Goal: Task Accomplishment & Management: Manage account settings

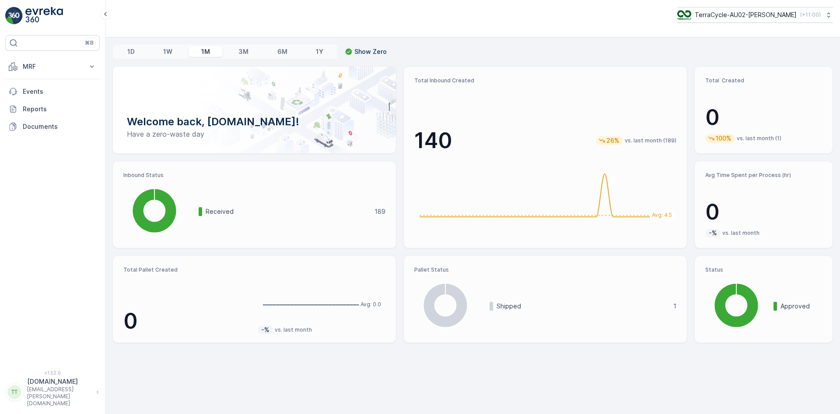
click at [731, 17] on p "TerraCycle-AU02-[PERSON_NAME]" at bounding box center [746, 15] width 102 height 9
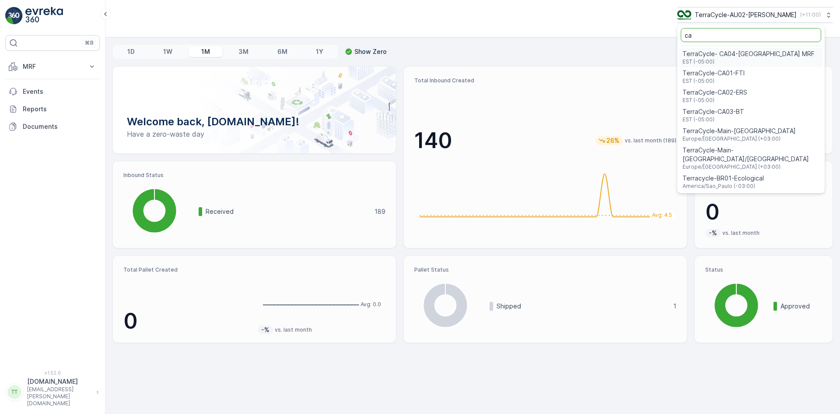
type input "ca"
click at [759, 99] on div "TerraCycle-CA02-ERS EST (-05:00)" at bounding box center [751, 95] width 144 height 19
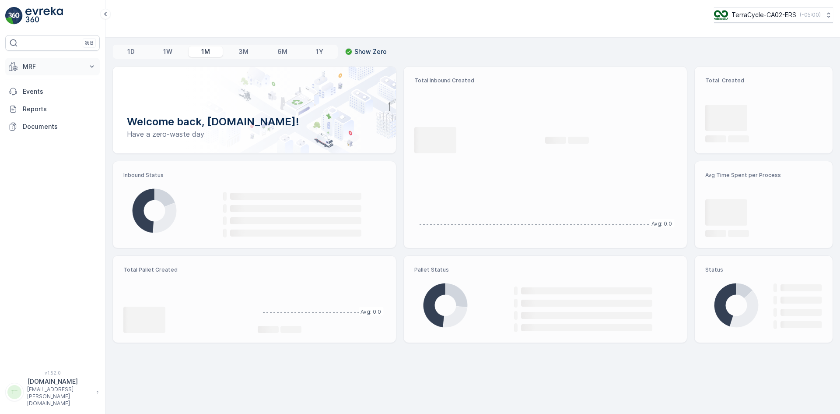
click at [42, 66] on p "MRF" at bounding box center [53, 66] width 60 height 9
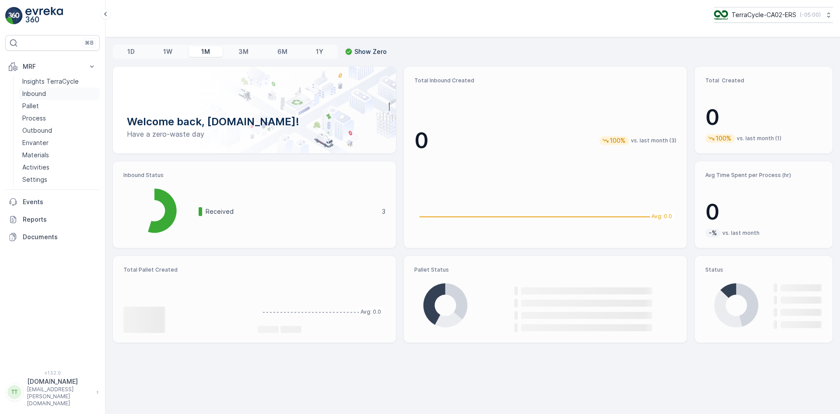
click at [42, 94] on p "Inbound" at bounding box center [34, 93] width 24 height 9
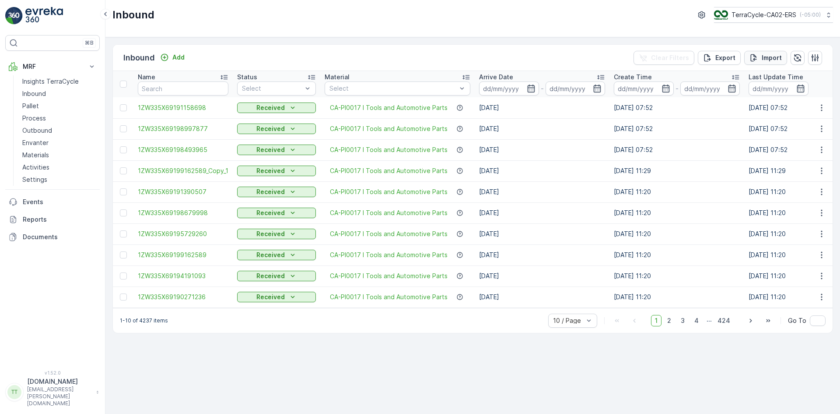
click at [766, 56] on p "Import" at bounding box center [772, 57] width 20 height 9
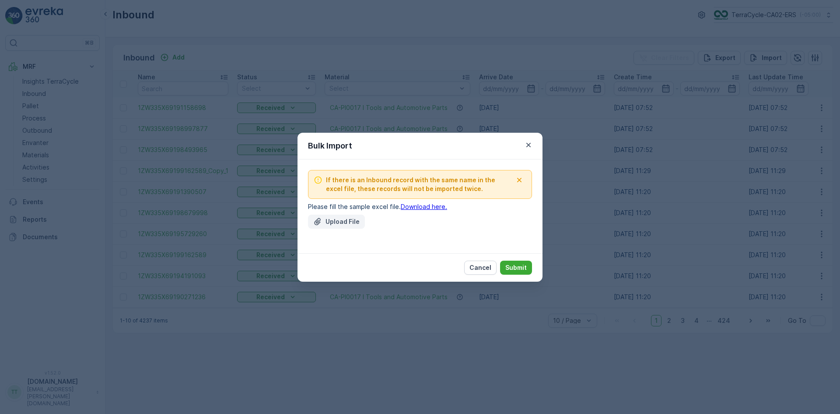
click at [347, 222] on p "Upload File" at bounding box center [343, 221] width 34 height 9
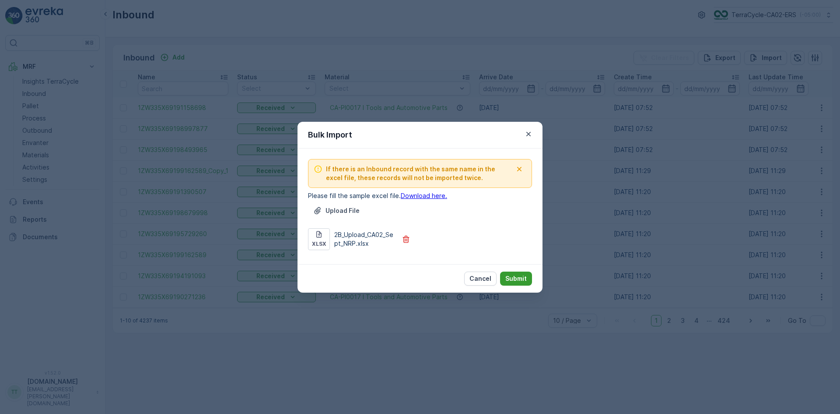
click at [523, 277] on p "Submit" at bounding box center [516, 278] width 21 height 9
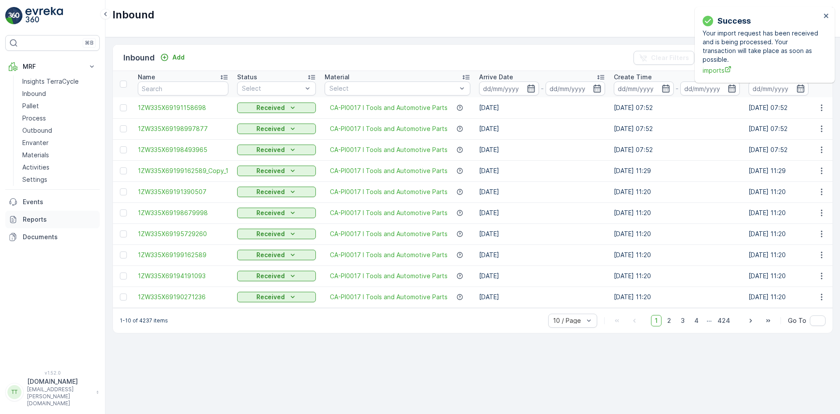
click at [42, 225] on link "Reports" at bounding box center [52, 220] width 95 height 18
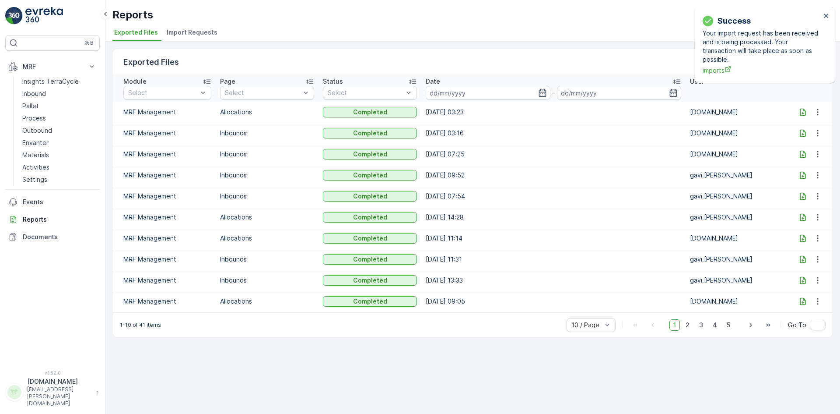
click at [187, 33] on span "Import Requests" at bounding box center [192, 32] width 51 height 9
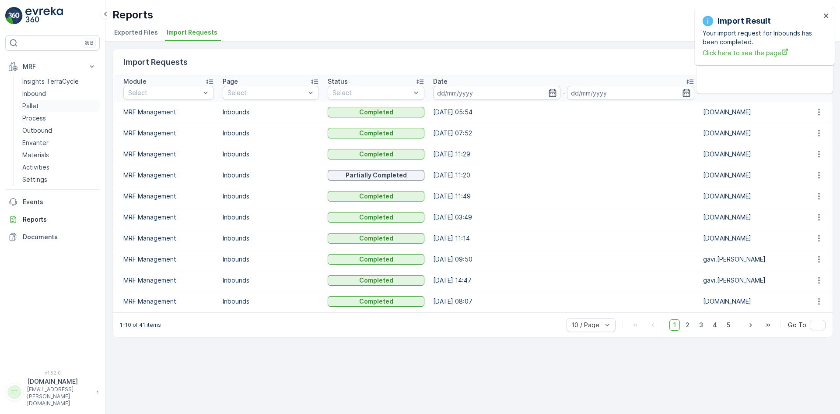
click at [38, 104] on p "Pallet" at bounding box center [30, 106] width 17 height 9
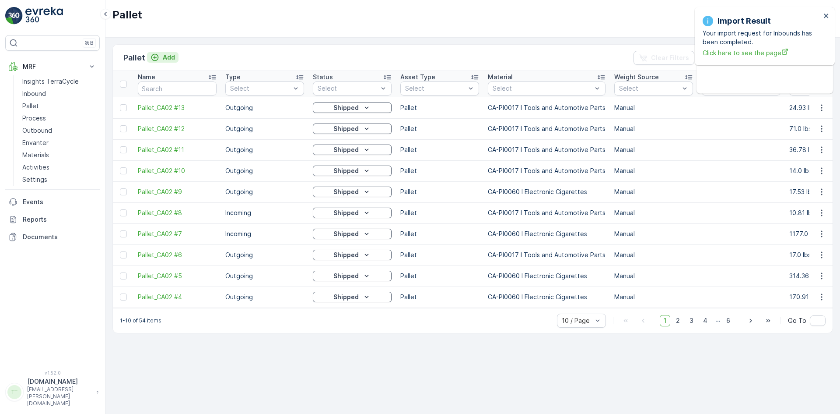
click at [164, 57] on p "Add" at bounding box center [169, 57] width 12 height 9
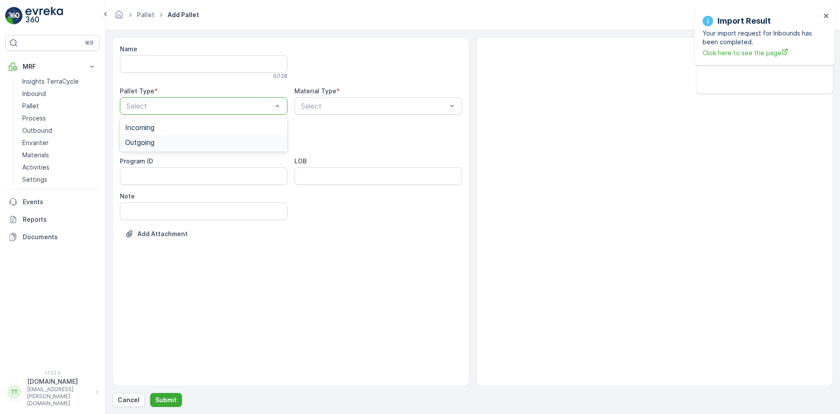
click at [151, 148] on div "Outgoing" at bounding box center [204, 142] width 168 height 15
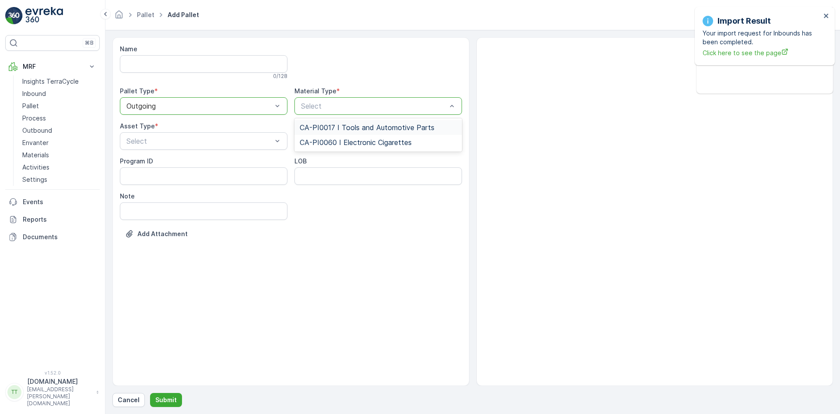
click at [366, 127] on span "CA-PI0017 I Tools and Automotive Parts" at bounding box center [367, 127] width 135 height 8
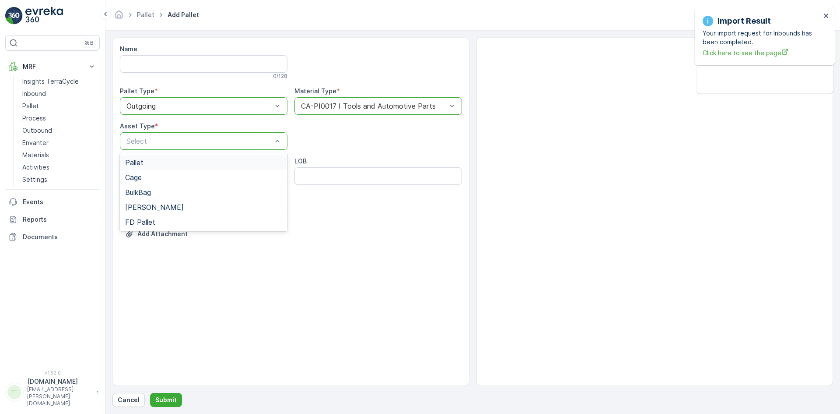
click at [143, 163] on span "Pallet" at bounding box center [134, 162] width 18 height 8
click at [163, 401] on p "Submit" at bounding box center [165, 399] width 21 height 9
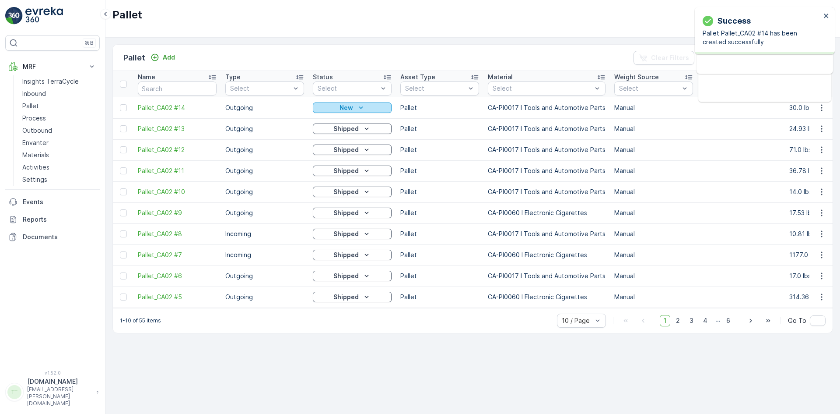
click at [338, 105] on div "New" at bounding box center [352, 107] width 72 height 9
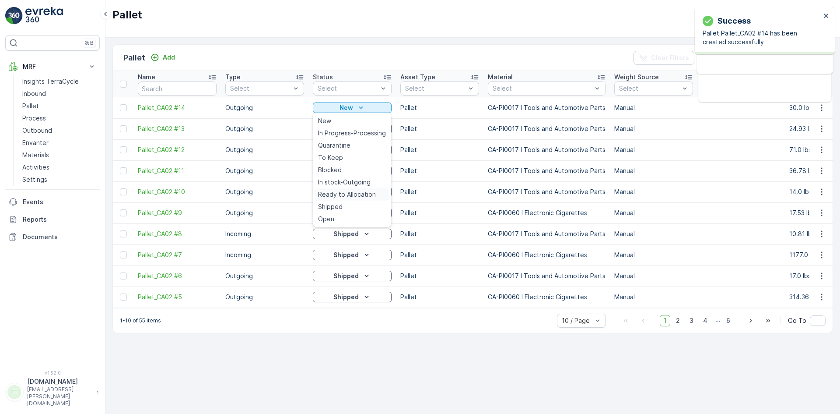
click at [347, 192] on span "Ready to Allocation" at bounding box center [347, 194] width 58 height 9
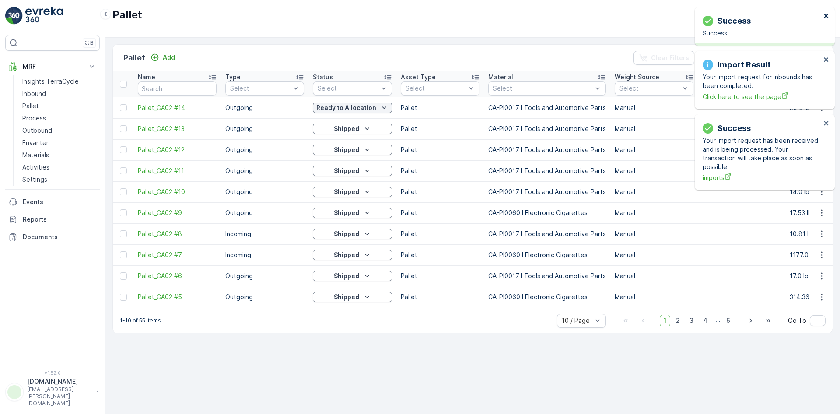
click at [826, 14] on icon "close" at bounding box center [827, 15] width 6 height 7
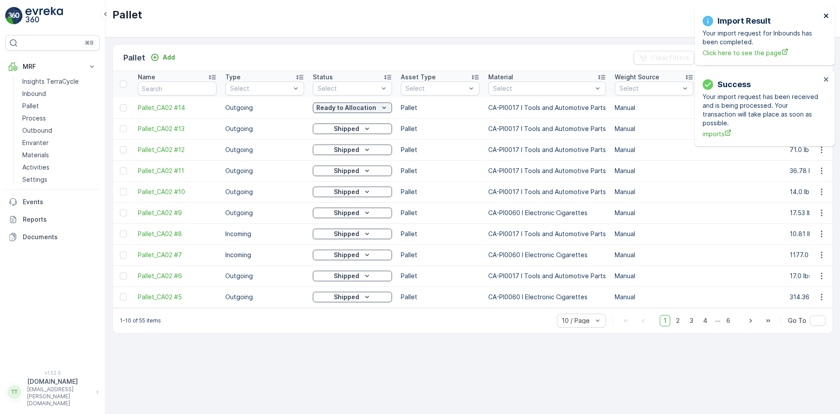
click at [826, 14] on icon "close" at bounding box center [827, 15] width 6 height 7
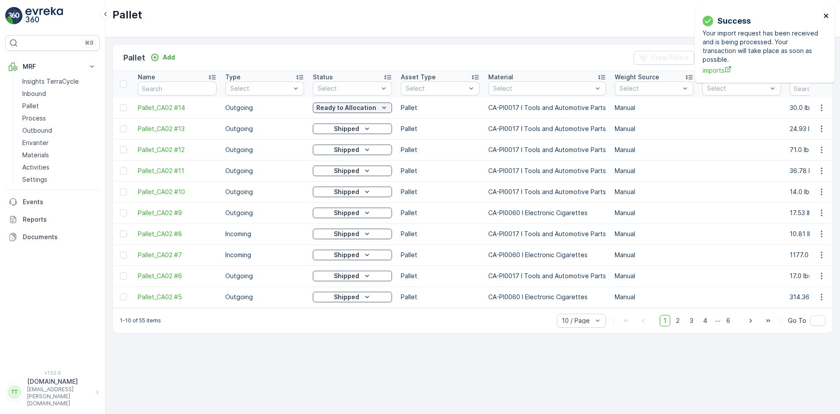
click at [826, 14] on icon "close" at bounding box center [827, 15] width 6 height 7
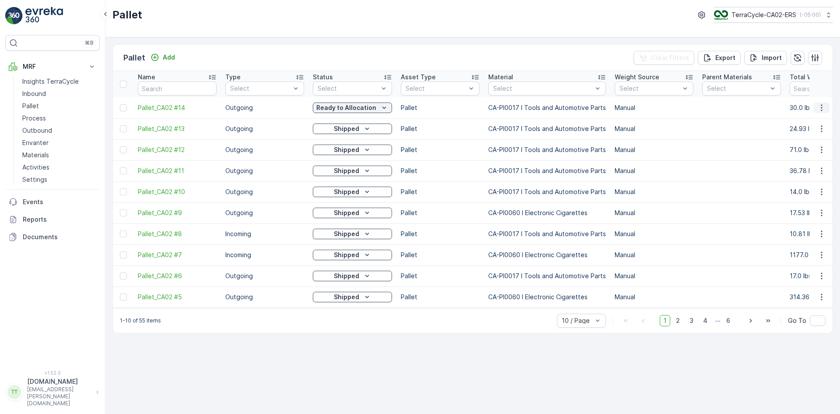
click at [817, 109] on button "button" at bounding box center [822, 107] width 16 height 11
click at [808, 134] on span "Edit Pallet" at bounding box center [801, 133] width 30 height 9
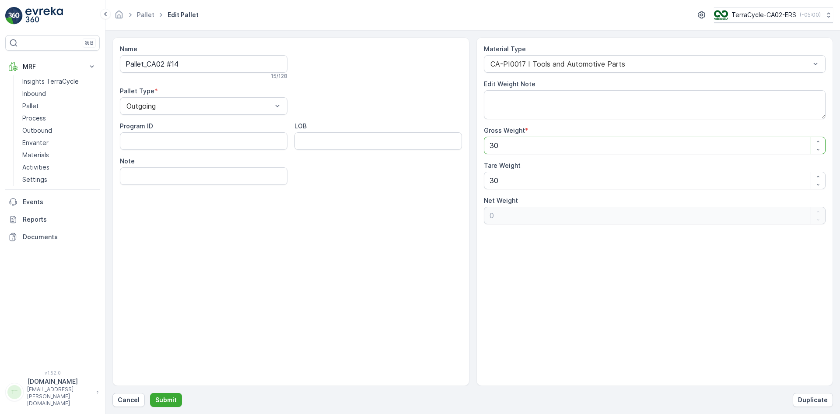
drag, startPoint x: 501, startPoint y: 146, endPoint x: 492, endPoint y: 148, distance: 8.9
click at [492, 148] on Weight "30" at bounding box center [655, 146] width 342 height 18
type Weight "36"
type Weight "6"
type Weight "36"
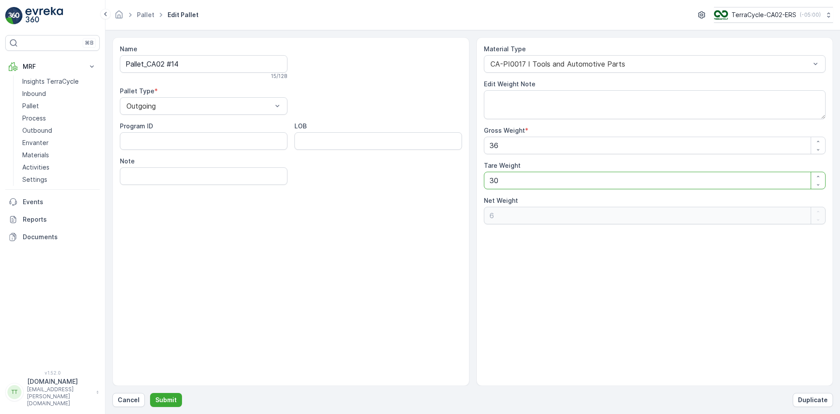
drag, startPoint x: 502, startPoint y: 183, endPoint x: 471, endPoint y: 182, distance: 31.1
click at [471, 182] on div "Name Pallet_CA02 #14 15 / 128 Pallet Type * Outgoing Program ID LOB Note Materi…" at bounding box center [473, 211] width 721 height 348
type Weight "0"
type Weight "36"
type Weight "0"
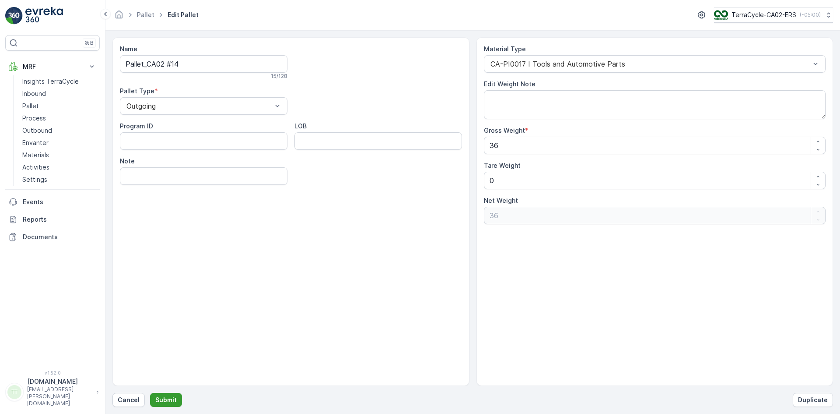
click at [163, 400] on p "Submit" at bounding box center [165, 399] width 21 height 9
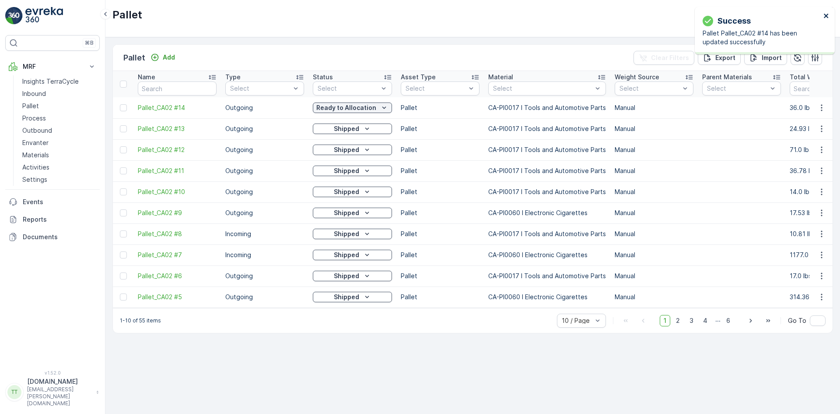
click at [826, 16] on icon "close" at bounding box center [826, 16] width 4 height 4
drag, startPoint x: 151, startPoint y: 109, endPoint x: 184, endPoint y: 109, distance: 32.8
click at [184, 109] on td "Pallet_CA02 #14" at bounding box center [178, 107] width 88 height 21
copy span "Pallet_CA02 #14"
click at [44, 133] on p "Outbound" at bounding box center [37, 130] width 30 height 9
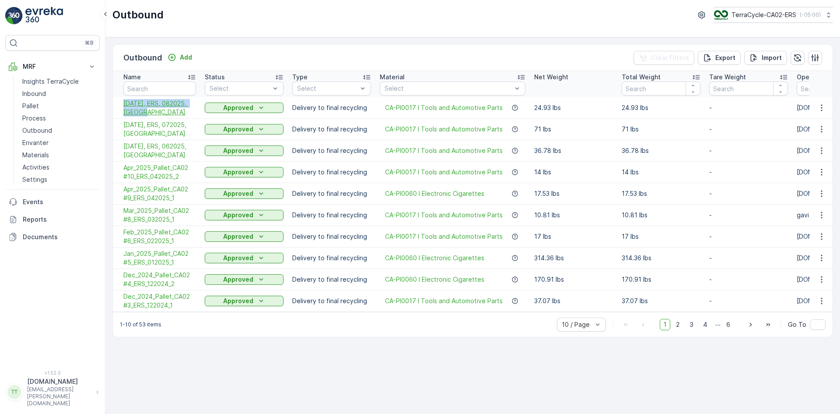
drag, startPoint x: 120, startPoint y: 102, endPoint x: 157, endPoint y: 109, distance: 36.9
click at [157, 109] on td "08/29/2025, ERS, 082025, CA" at bounding box center [157, 107] width 88 height 21
copy span "08/29/2025, ERS, 082025, CA"
click at [185, 57] on p "Add" at bounding box center [186, 57] width 12 height 9
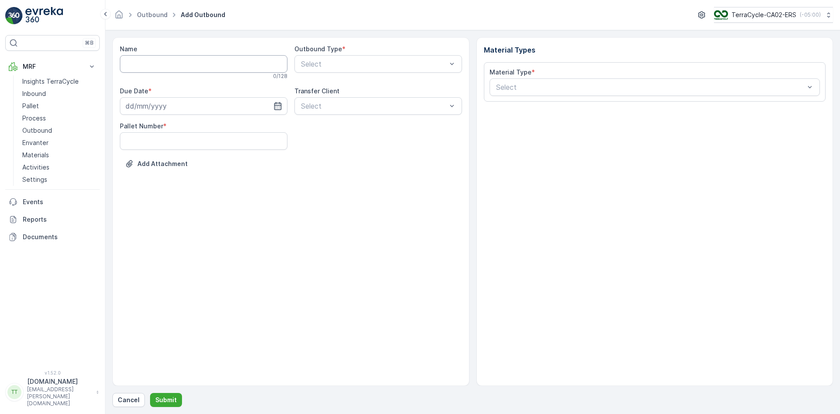
click at [162, 70] on input "Name" at bounding box center [204, 64] width 168 height 18
paste input "08/29/2025, ERS, 082025, CA"
click at [134, 64] on input "08/29/2025, ERS, 082025, CA" at bounding box center [204, 64] width 168 height 18
type input "09/30/2025, ERS, 092025, CA"
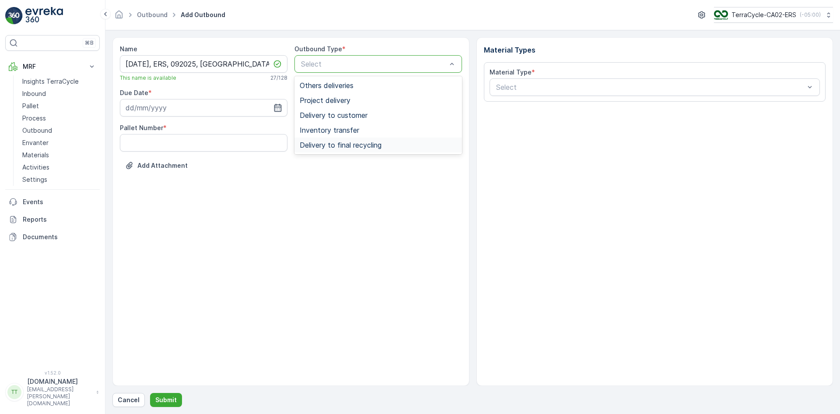
click at [359, 140] on div "Delivery to final recycling" at bounding box center [379, 144] width 168 height 15
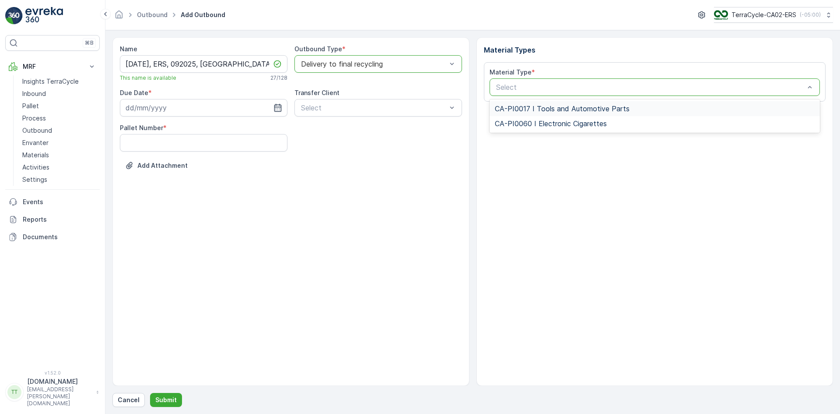
click at [509, 108] on span "CA-PI0017 I Tools and Automotive Parts" at bounding box center [562, 109] width 135 height 8
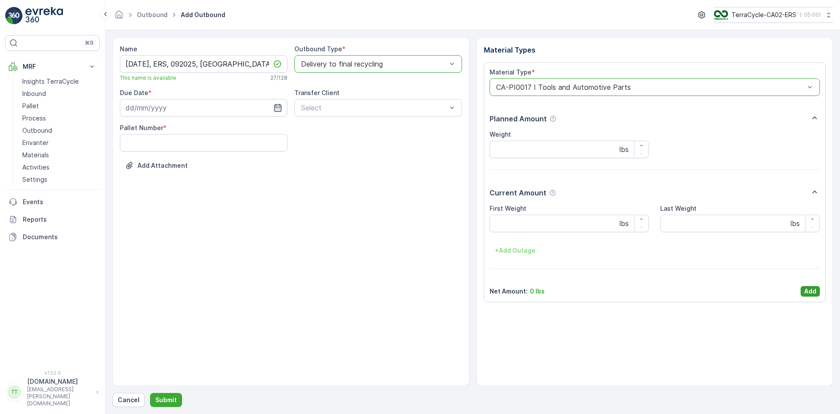
click at [811, 288] on p "Add" at bounding box center [811, 291] width 12 height 9
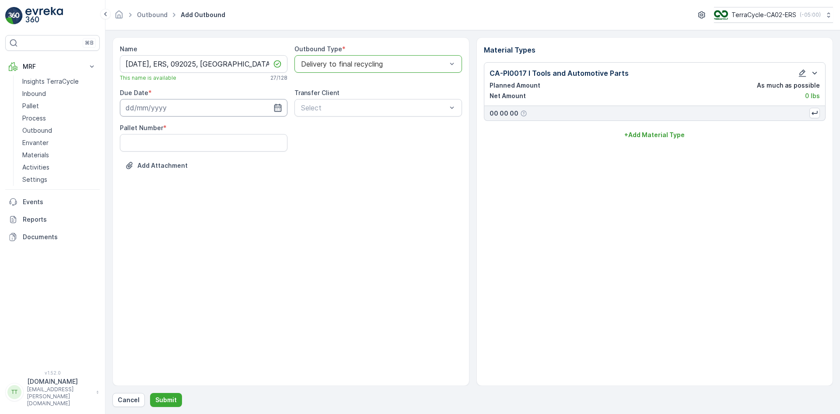
click at [172, 109] on input at bounding box center [204, 108] width 168 height 18
click at [196, 131] on icon "button" at bounding box center [195, 128] width 9 height 9
click at [169, 235] on div "30" at bounding box center [166, 233] width 14 height 14
type input "30.09.2025"
click at [200, 146] on Number "Pallet Number" at bounding box center [204, 143] width 168 height 18
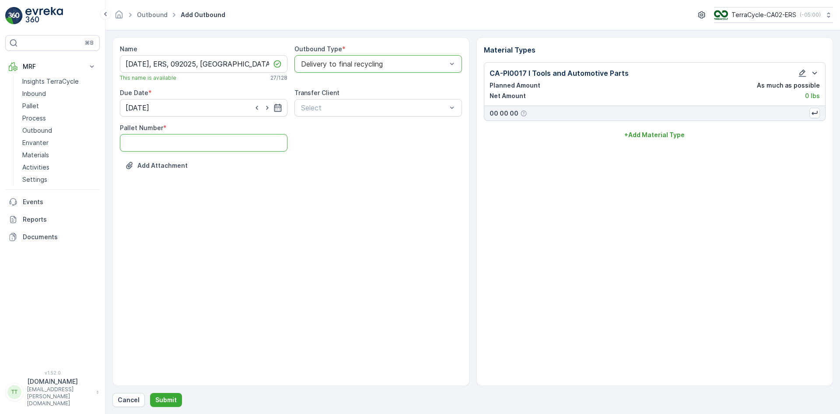
type Number "1"
click at [169, 396] on p "Submit" at bounding box center [165, 399] width 21 height 9
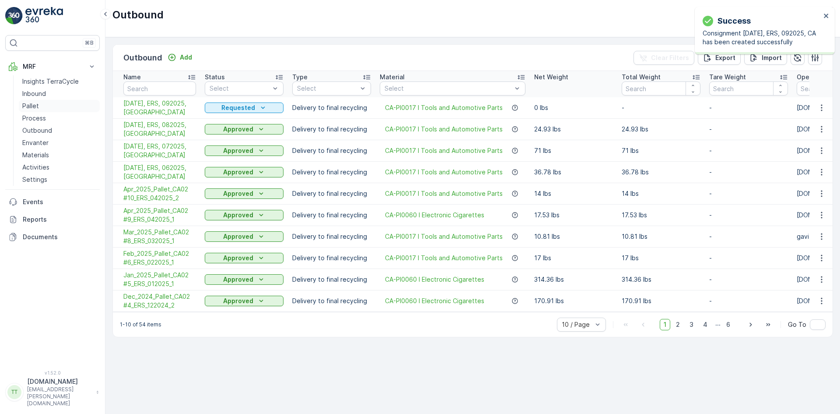
click at [41, 105] on link "Pallet" at bounding box center [59, 106] width 81 height 12
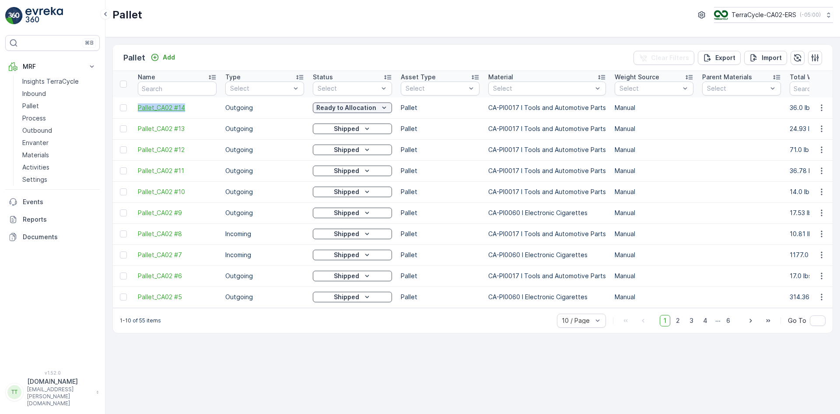
drag, startPoint x: 165, startPoint y: 108, endPoint x: 186, endPoint y: 107, distance: 20.2
click at [186, 107] on td "Pallet_CA02 #14" at bounding box center [178, 107] width 88 height 21
copy span "Pallet_CA02 #14"
click at [45, 132] on p "Outbound" at bounding box center [37, 130] width 30 height 9
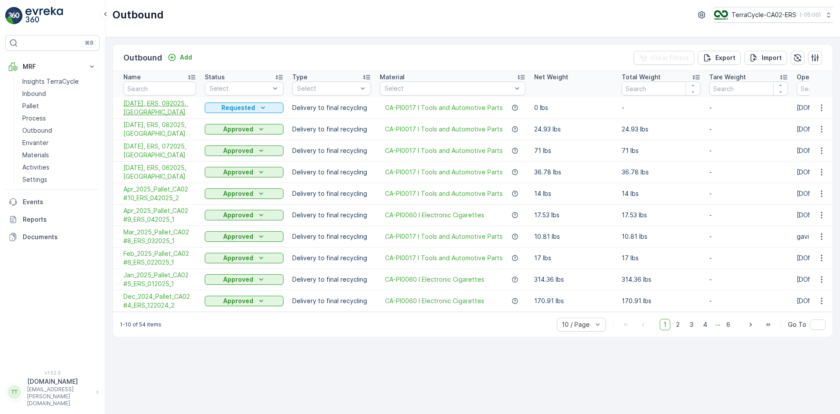
click at [141, 106] on span "09/30/2025, ERS, 092025, CA" at bounding box center [159, 108] width 73 height 18
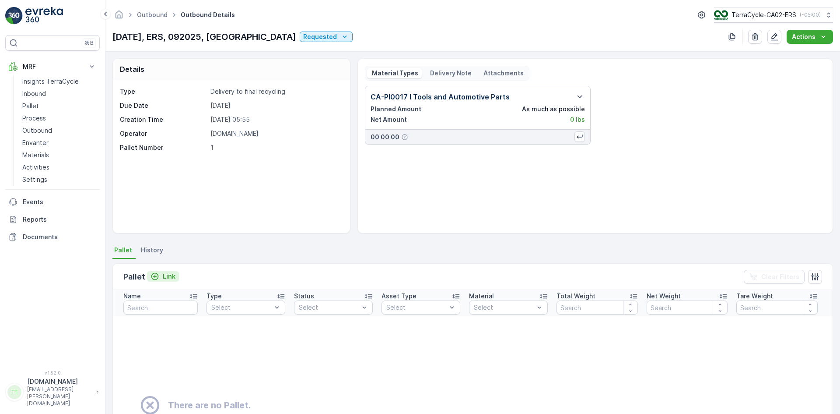
click at [168, 276] on p "Link" at bounding box center [169, 276] width 13 height 9
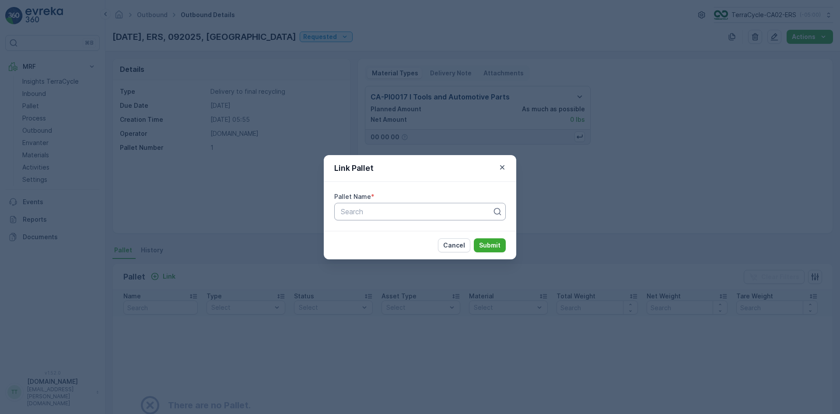
click at [378, 207] on div at bounding box center [416, 211] width 153 height 8
paste input "Pallet_CA02 #14"
type input "Pallet_CA02 #14"
click at [371, 229] on span "Pallet_CA02 #14" at bounding box center [366, 233] width 53 height 8
click at [498, 243] on p "Submit" at bounding box center [489, 245] width 21 height 9
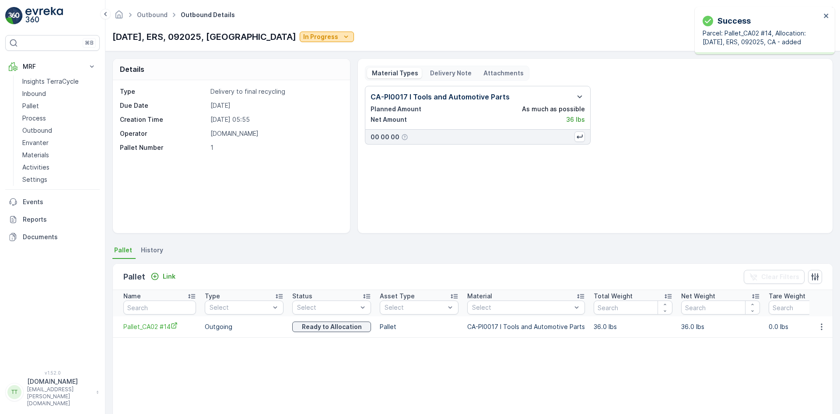
click at [303, 35] on p "In Progress" at bounding box center [320, 36] width 35 height 9
click at [259, 74] on span "Completed" at bounding box center [266, 74] width 33 height 9
click at [44, 132] on p "Outbound" at bounding box center [37, 130] width 30 height 9
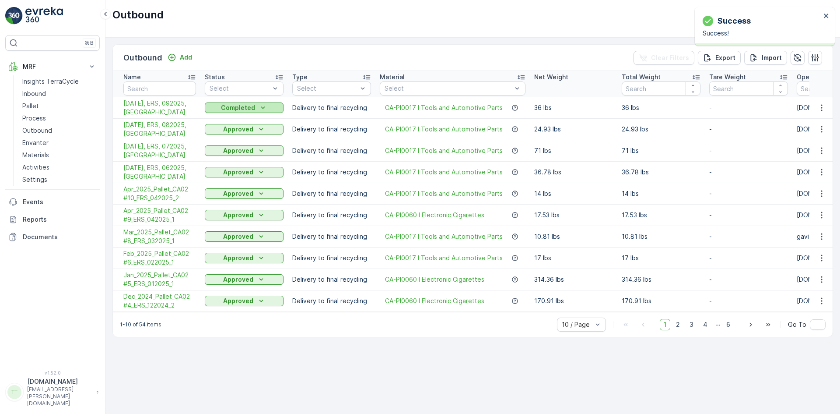
click at [266, 109] on icon "Completed" at bounding box center [263, 107] width 9 height 9
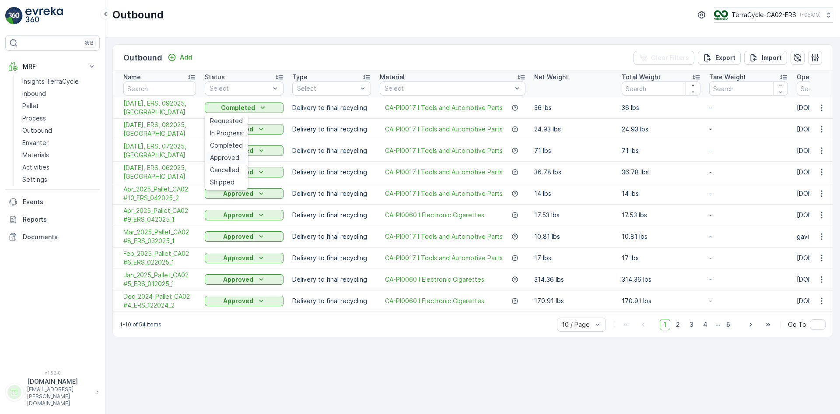
click at [233, 157] on span "Approved" at bounding box center [224, 157] width 29 height 9
click at [50, 102] on link "Pallet" at bounding box center [59, 106] width 81 height 12
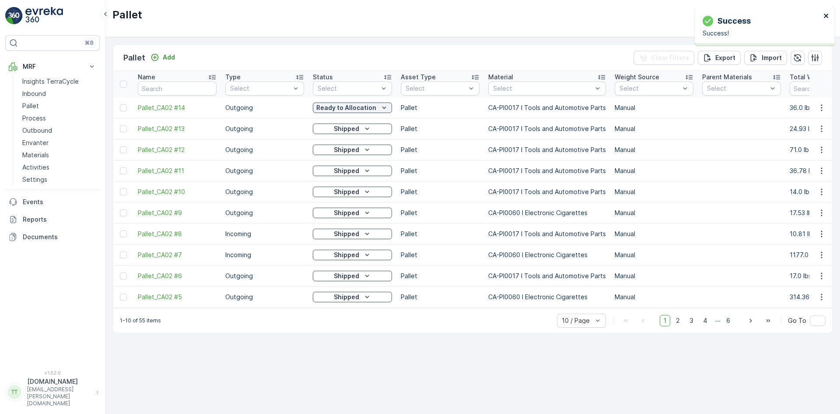
click at [826, 15] on icon "close" at bounding box center [826, 16] width 4 height 4
click at [771, 15] on p "TerraCycle-CA02-ERS" at bounding box center [763, 15] width 65 height 9
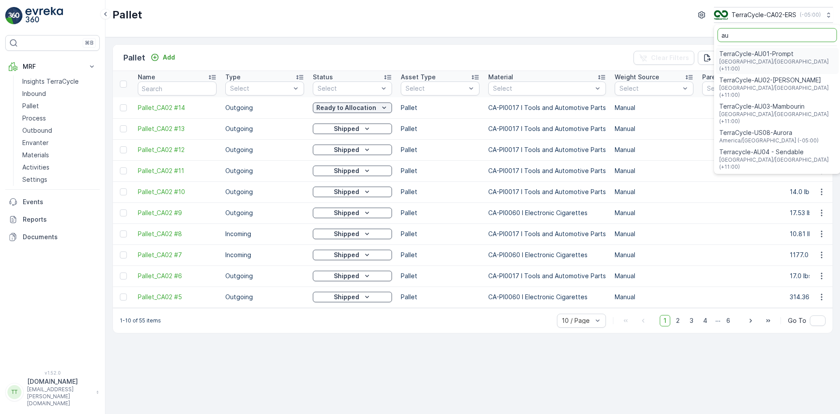
type input "au"
click at [769, 76] on span "TerraCycle-AU02-[PERSON_NAME]" at bounding box center [778, 80] width 116 height 9
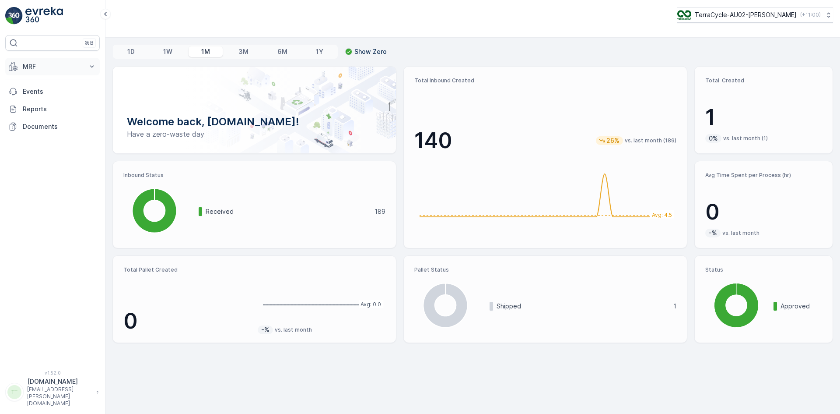
click at [38, 66] on p "MRF" at bounding box center [53, 66] width 60 height 9
click at [46, 130] on p "Outbound" at bounding box center [37, 130] width 30 height 9
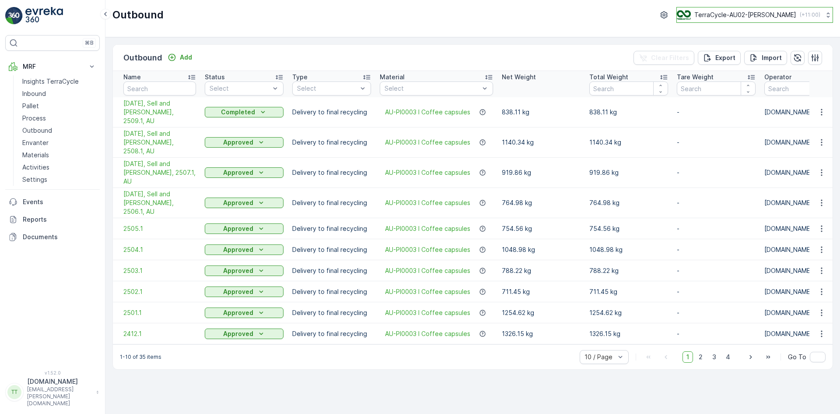
click at [766, 16] on p "TerraCycle-AU02-[PERSON_NAME]" at bounding box center [746, 15] width 102 height 9
type input "de"
click at [743, 59] on span "Europe/Berlin (+02:00)" at bounding box center [732, 61] width 98 height 7
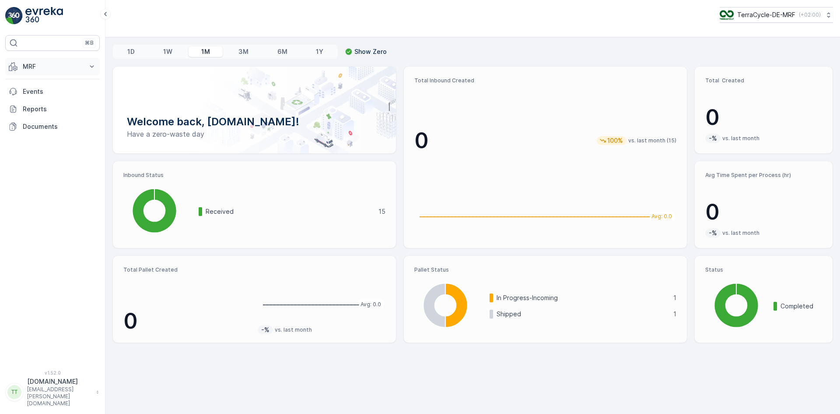
click at [44, 69] on p "MRF" at bounding box center [53, 66] width 60 height 9
click at [49, 91] on link "Inbound" at bounding box center [59, 94] width 81 height 12
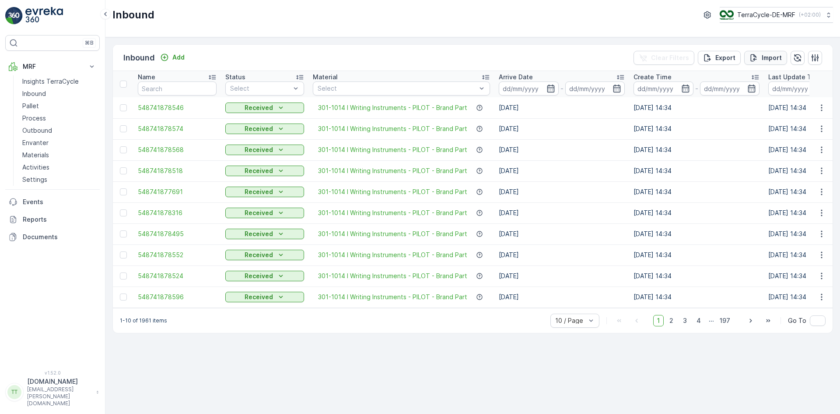
click at [770, 58] on p "Import" at bounding box center [772, 57] width 20 height 9
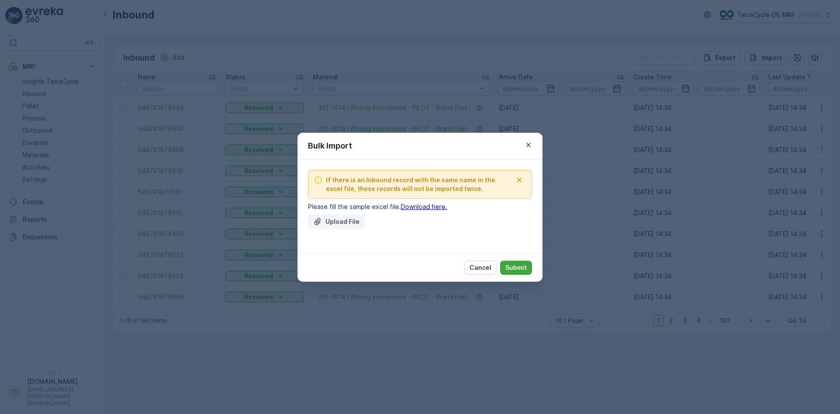
click at [329, 226] on button "Upload File" at bounding box center [336, 221] width 57 height 14
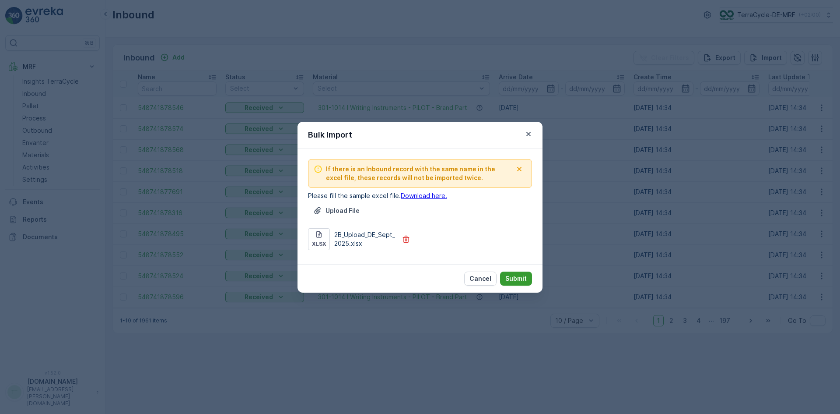
click at [513, 275] on p "Submit" at bounding box center [516, 278] width 21 height 9
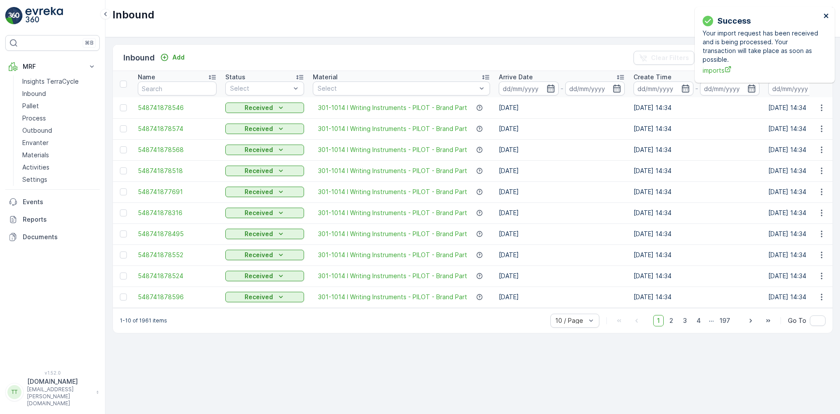
click at [826, 16] on icon "close" at bounding box center [826, 16] width 4 height 4
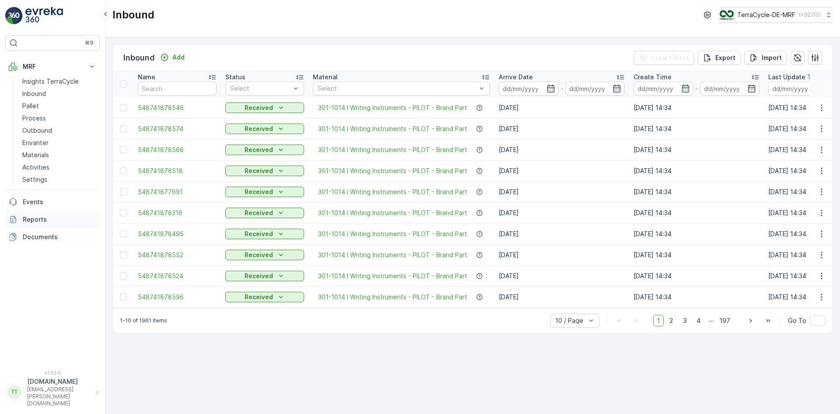
drag, startPoint x: 47, startPoint y: 218, endPoint x: 48, endPoint y: 213, distance: 5.3
click at [47, 218] on p "Reports" at bounding box center [60, 219] width 74 height 9
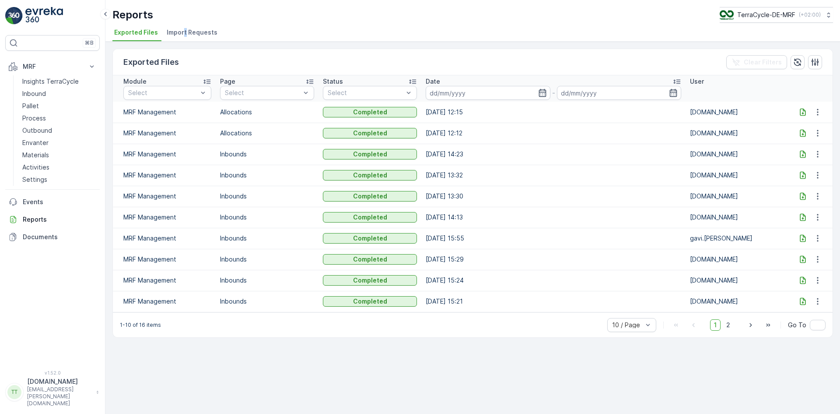
click at [184, 27] on li "Import Requests" at bounding box center [193, 33] width 56 height 15
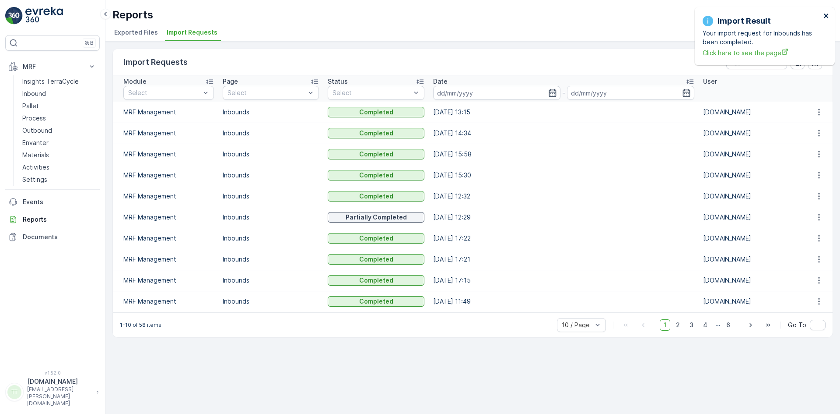
click at [826, 14] on icon "close" at bounding box center [826, 16] width 4 height 4
